Goal: Task Accomplishment & Management: Complete application form

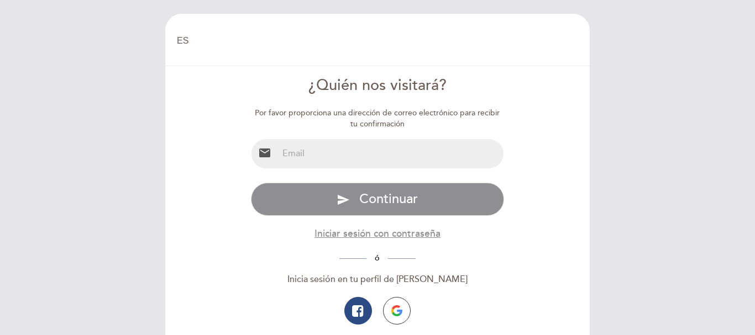
select select "es"
click at [299, 155] on input "email" at bounding box center [391, 153] width 226 height 29
type input "[EMAIL_ADDRESS][DOMAIN_NAME]"
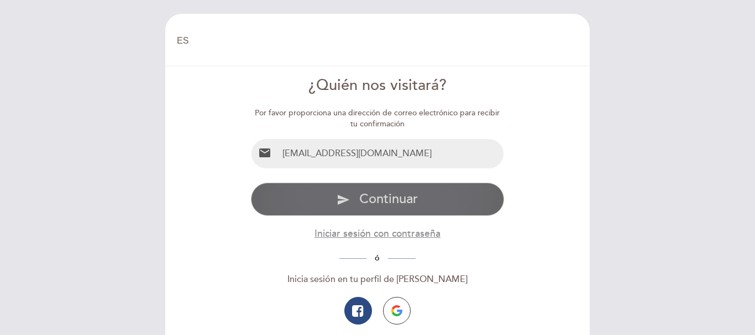
click at [345, 204] on icon "send" at bounding box center [342, 199] width 13 height 13
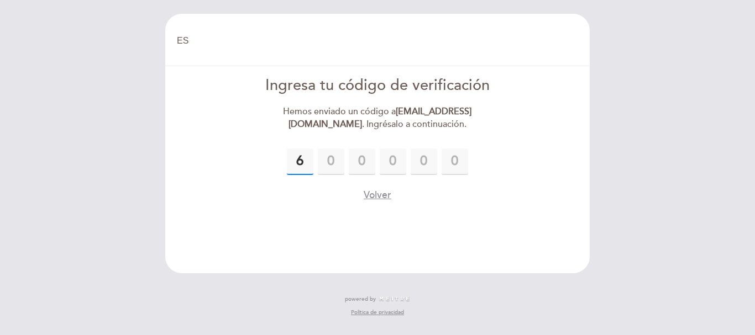
type input "6"
type input "8"
type input "7"
type input "0"
type input "9"
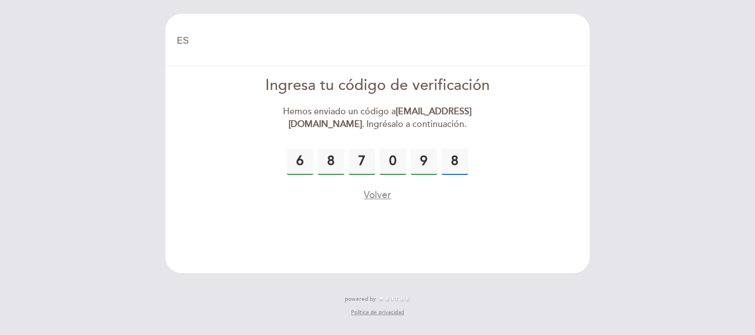
type input "8"
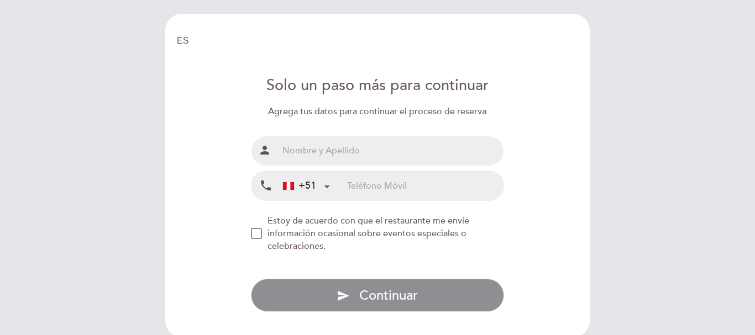
click at [354, 149] on input "text" at bounding box center [391, 150] width 226 height 29
click at [439, 151] on input "text" at bounding box center [391, 150] width 226 height 29
type input "[PERSON_NAME]"
click at [372, 183] on input "tel" at bounding box center [425, 185] width 156 height 29
type input "940793976"
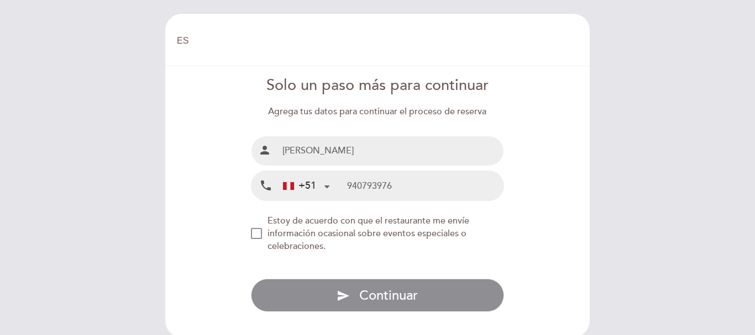
click at [566, 113] on form "Solo un paso más para continuar Agrega tus datos para continuar el proceso de r…" at bounding box center [377, 193] width 409 height 237
click at [335, 150] on input "[PERSON_NAME]" at bounding box center [391, 150] width 226 height 29
type input "s"
click at [406, 192] on input "940793976" at bounding box center [425, 185] width 156 height 29
type input "9"
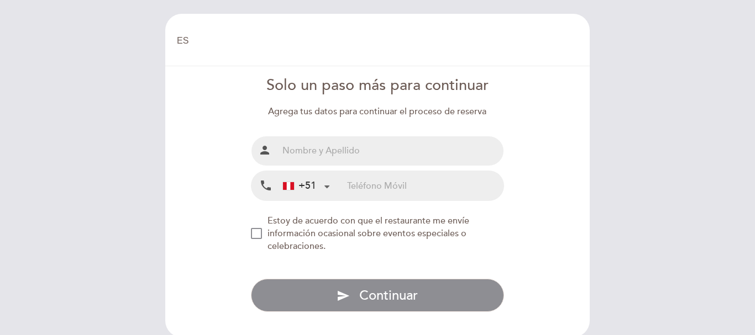
click at [331, 158] on input "text" at bounding box center [391, 150] width 226 height 29
type input "[PERSON_NAME]"
click at [354, 187] on input "tel" at bounding box center [425, 185] width 156 height 29
paste input "986 452 438"
type input "986 452 438"
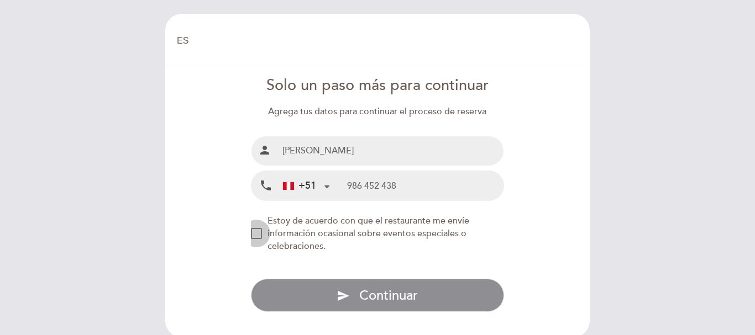
click at [255, 231] on div "NEW_MODAL_AGREE_RESTAURANT_SEND_OCCASIONAL_INFO" at bounding box center [256, 233] width 11 height 11
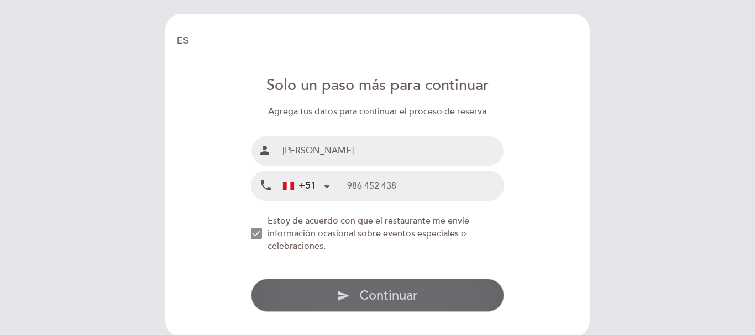
click at [387, 300] on span "Continuar" at bounding box center [388, 296] width 59 height 16
